Goal: Navigation & Orientation: Understand site structure

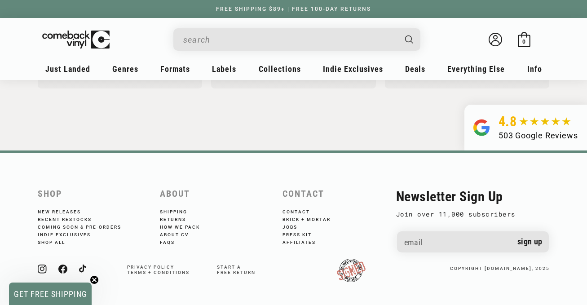
scroll to position [0, 587]
click at [178, 231] on link "About CV" at bounding box center [180, 234] width 41 height 8
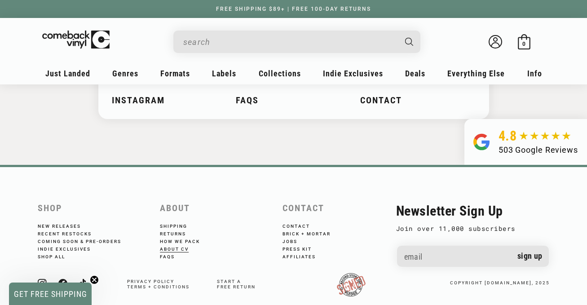
scroll to position [1102, 0]
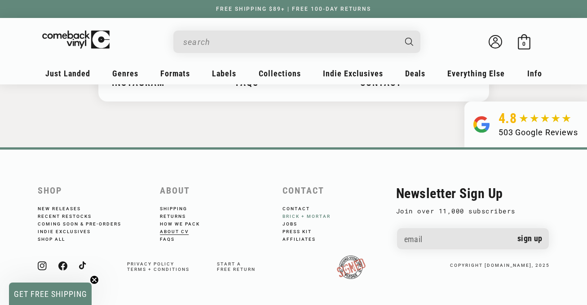
click at [301, 216] on link "Brick + Mortar" at bounding box center [312, 216] width 60 height 8
